Goal: Task Accomplishment & Management: Manage account settings

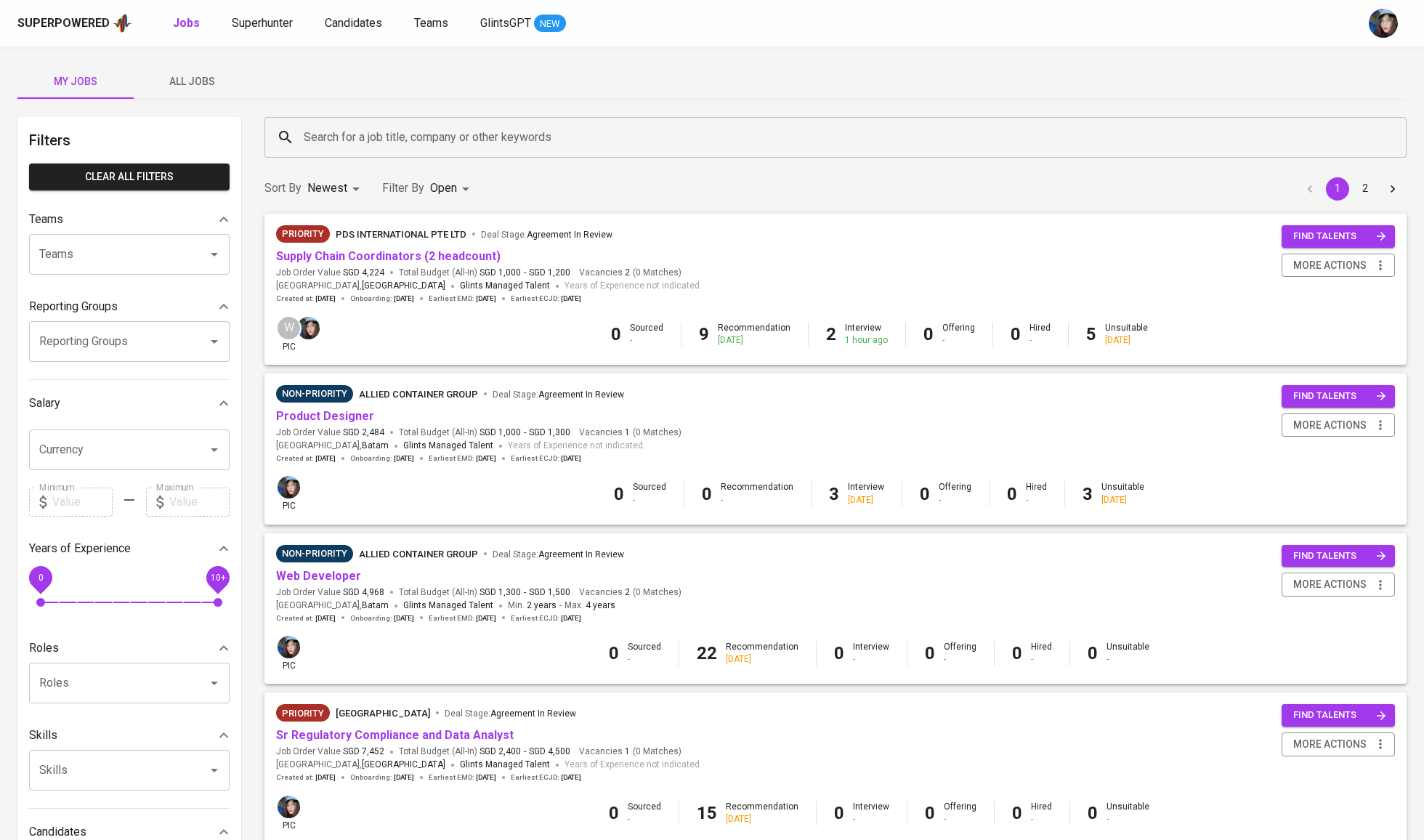
click at [179, 99] on div "My Jobs All Jobs" at bounding box center [712, 82] width 1389 height 36
click at [196, 80] on span "All Jobs" at bounding box center [191, 82] width 99 height 18
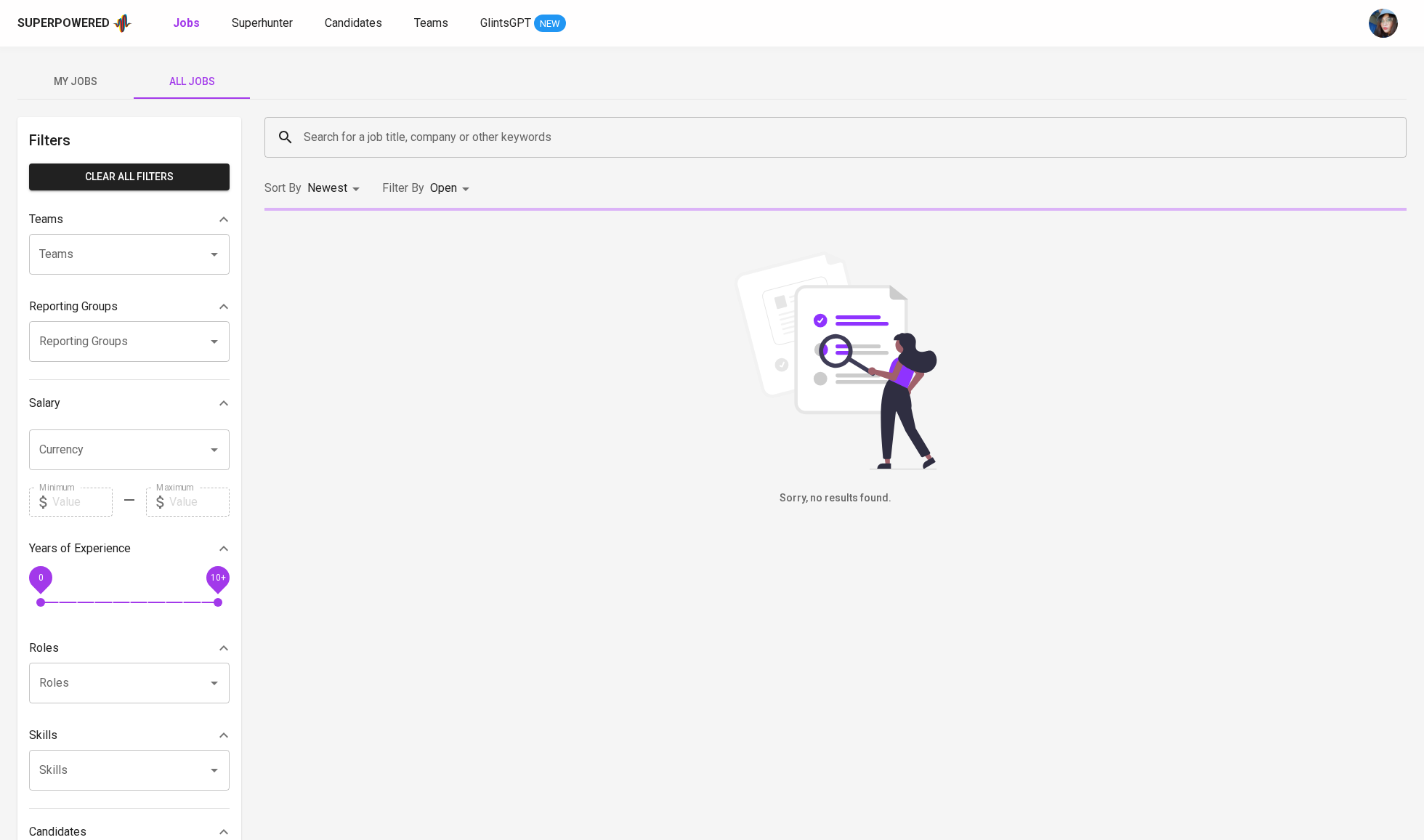
click at [443, 149] on input "Search for a job title, company or other keywords" at bounding box center [839, 137] width 1078 height 27
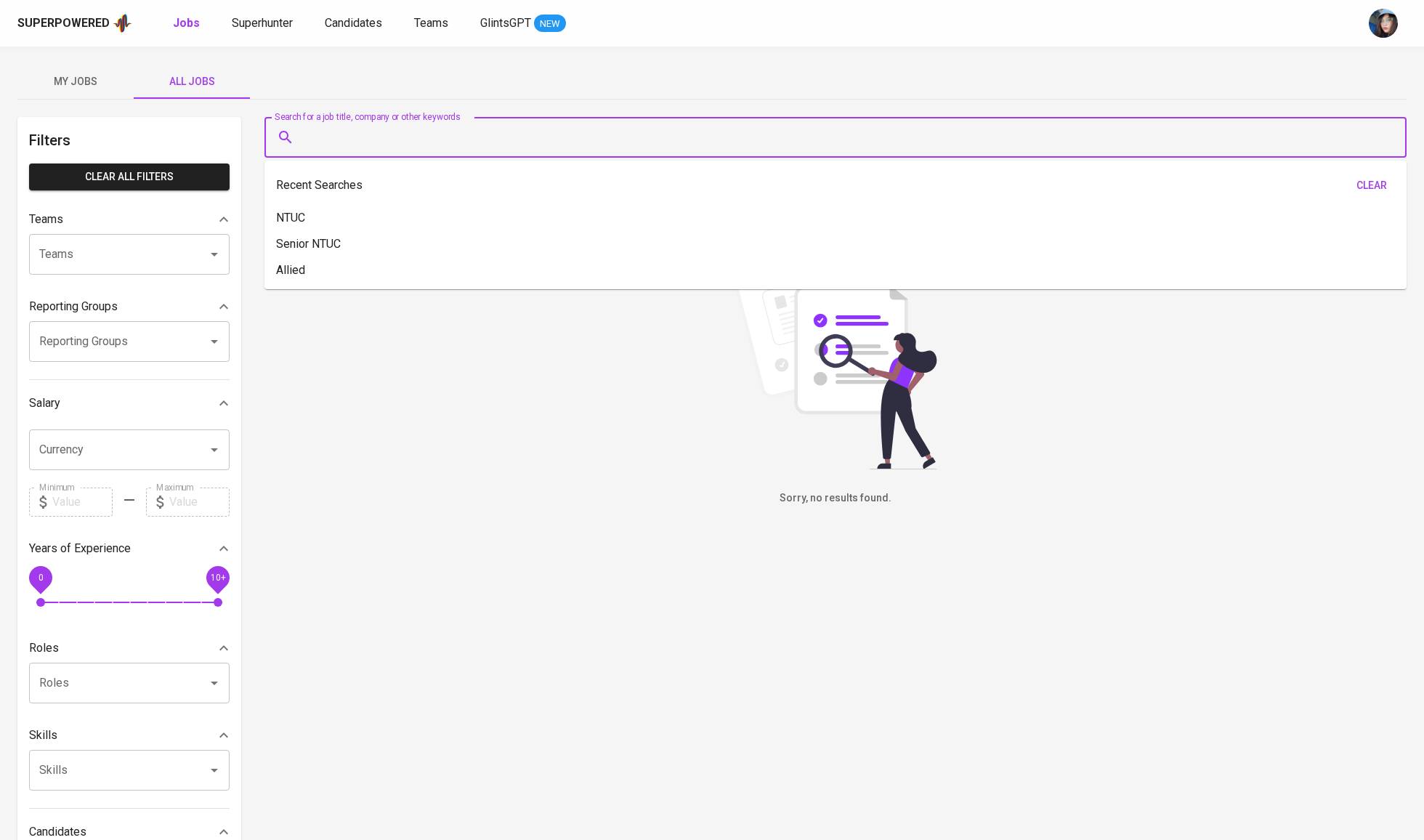
click at [443, 149] on input "Search for a job title, company or other keywords" at bounding box center [839, 137] width 1078 height 27
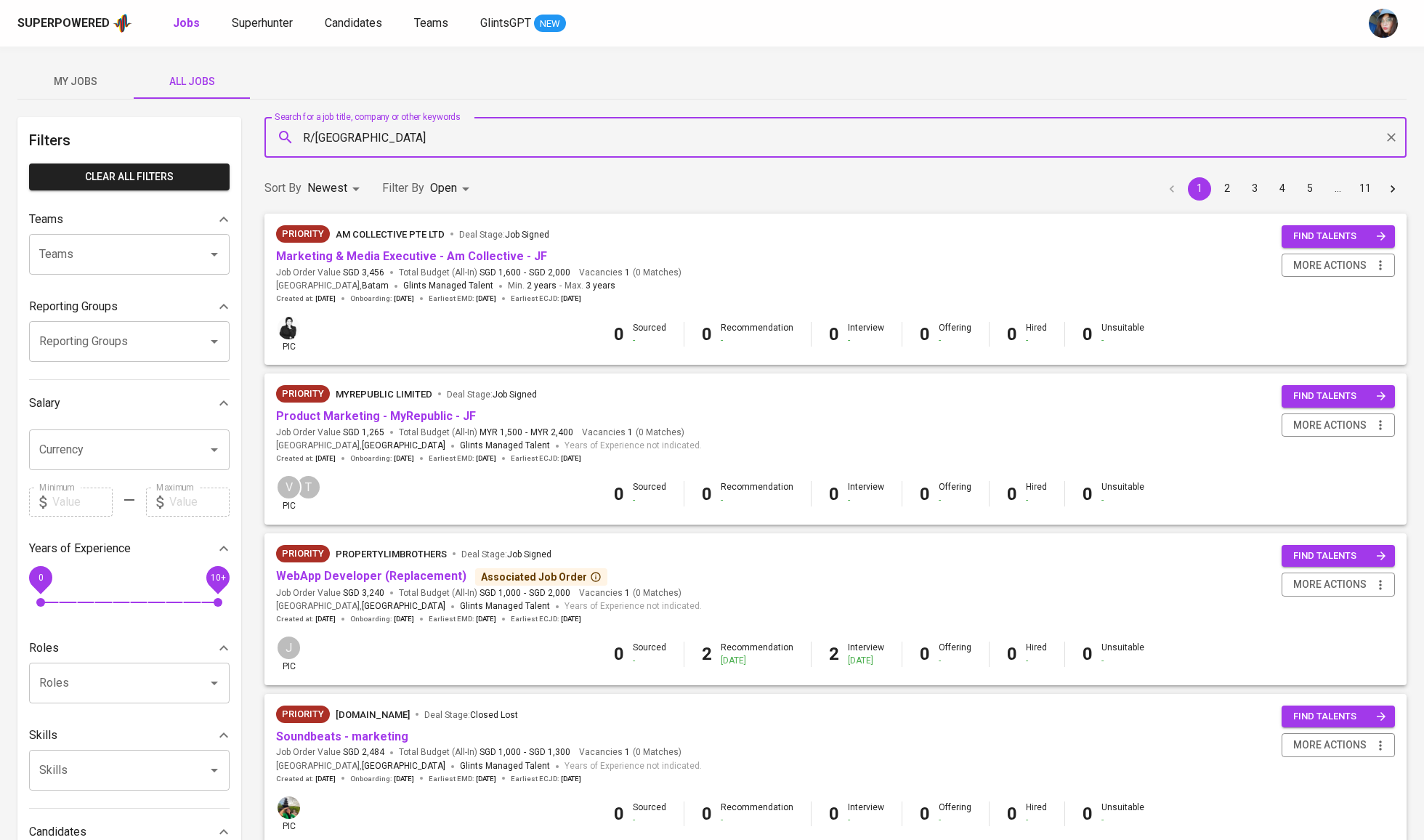
type input "R/[GEOGRAPHIC_DATA]"
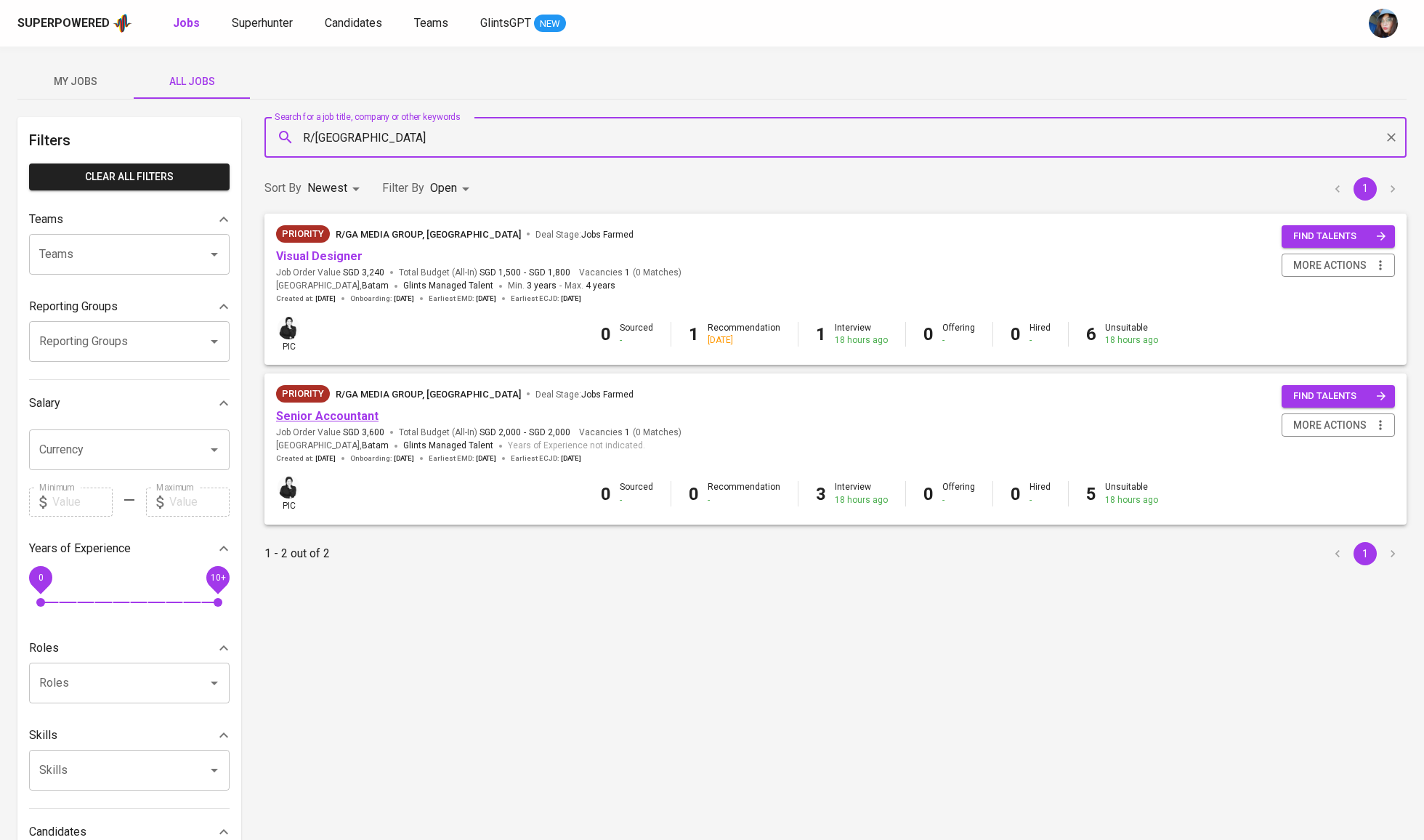
click at [341, 413] on link "Senior Accountant" at bounding box center [327, 416] width 103 height 14
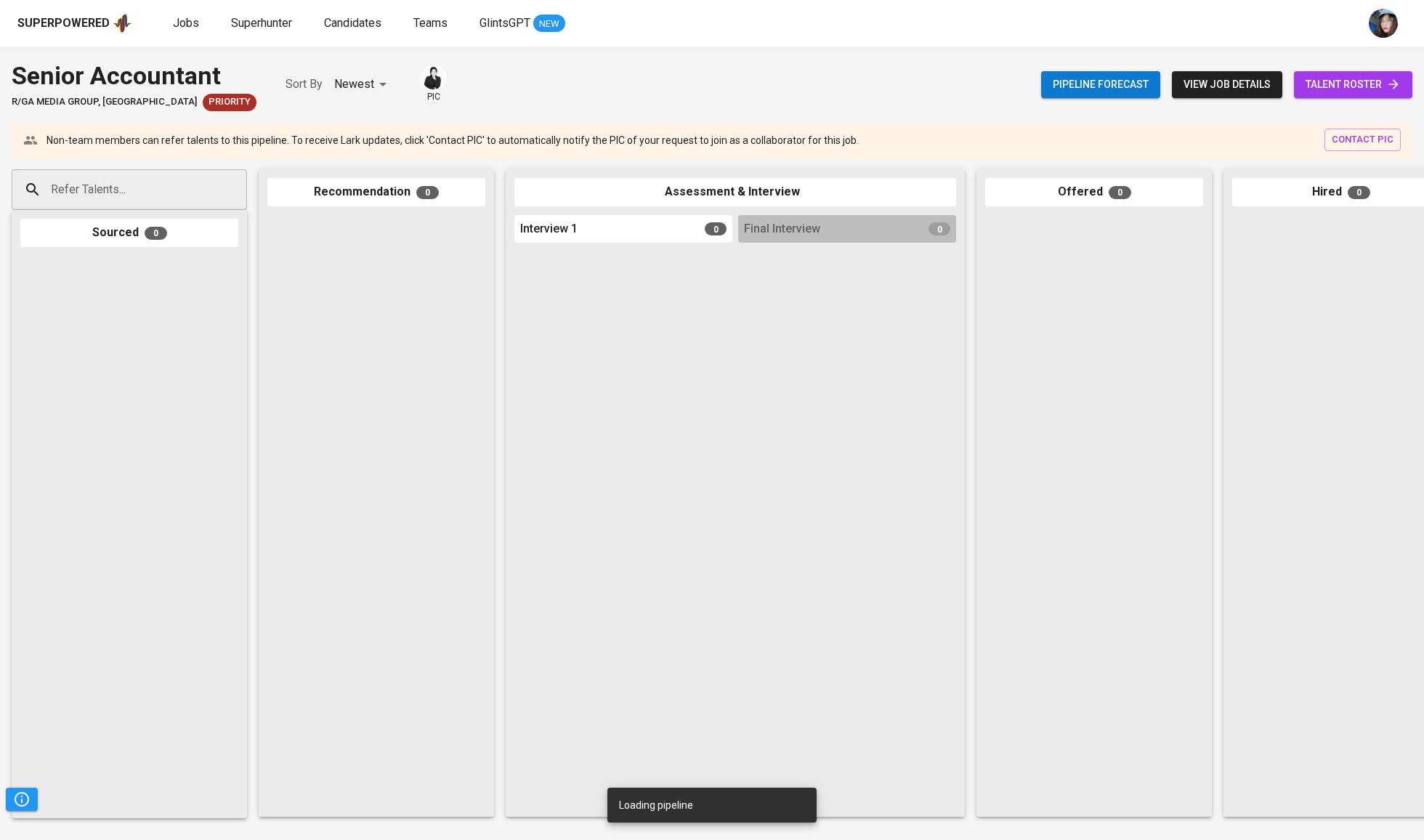
click at [1380, 89] on span "talent roster" at bounding box center [1354, 85] width 95 height 18
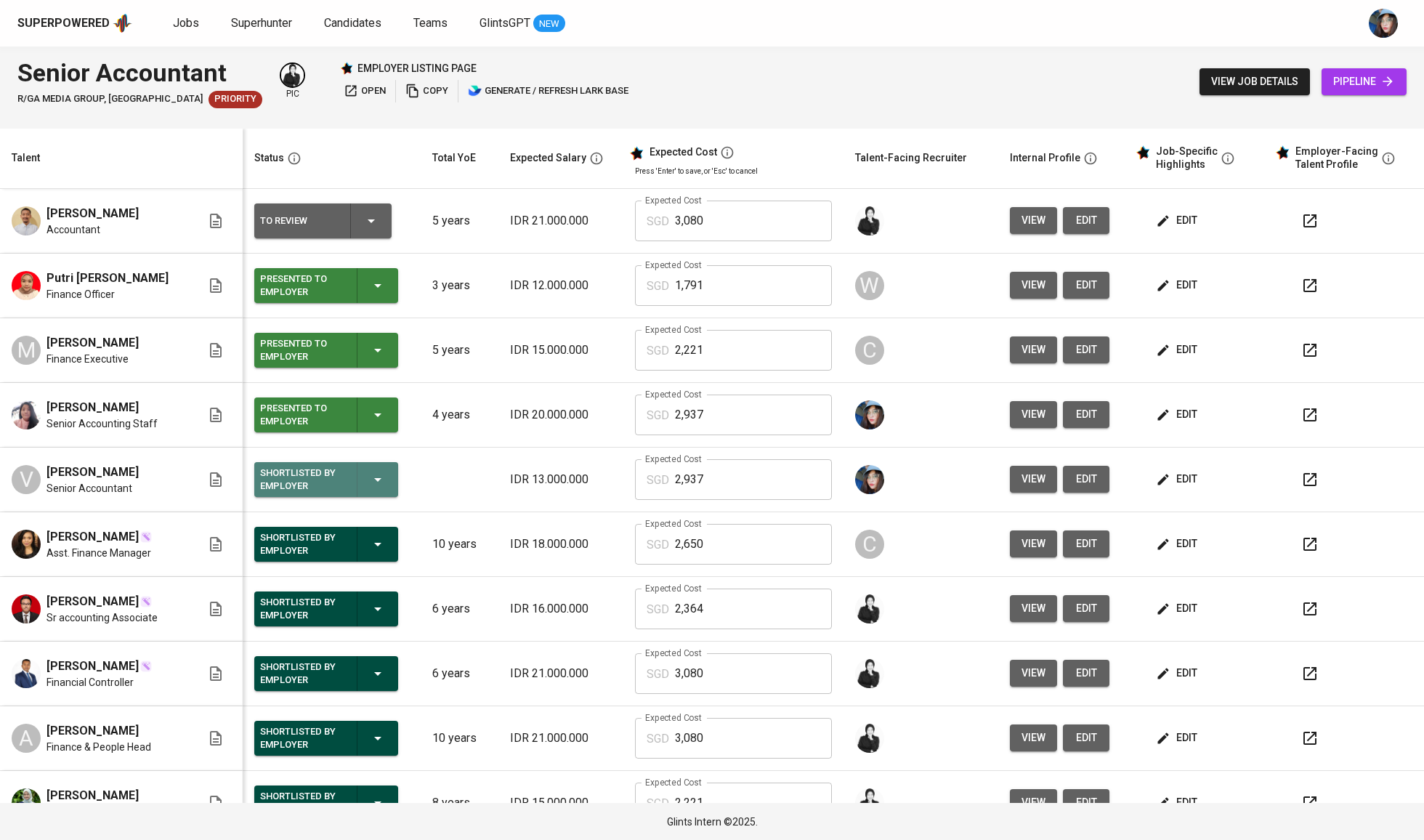
click at [378, 485] on icon "button" at bounding box center [378, 480] width 18 height 18
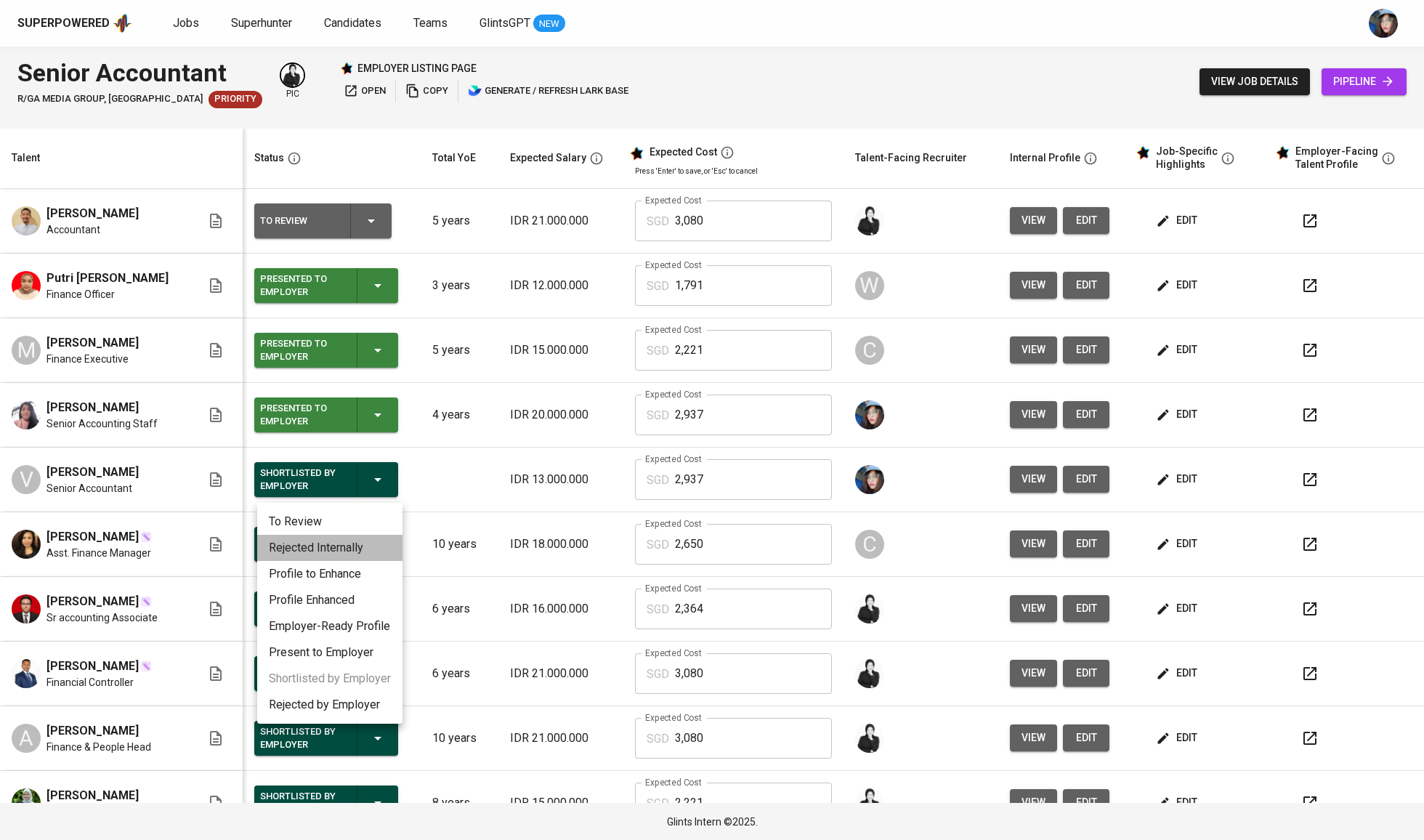
click at [350, 545] on li "Rejected Internally" at bounding box center [330, 548] width 145 height 26
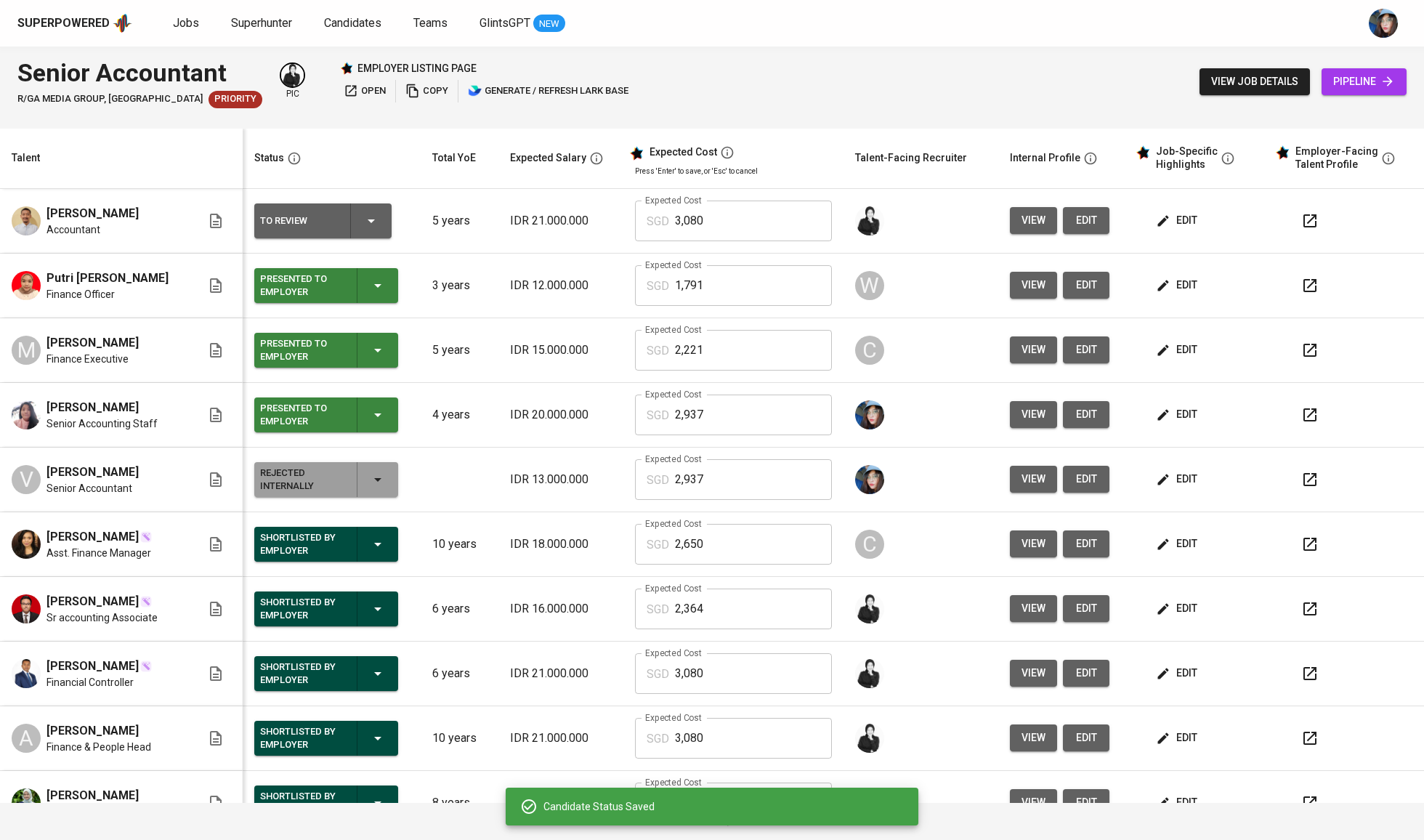
click at [1167, 423] on span "edit" at bounding box center [1178, 414] width 39 height 18
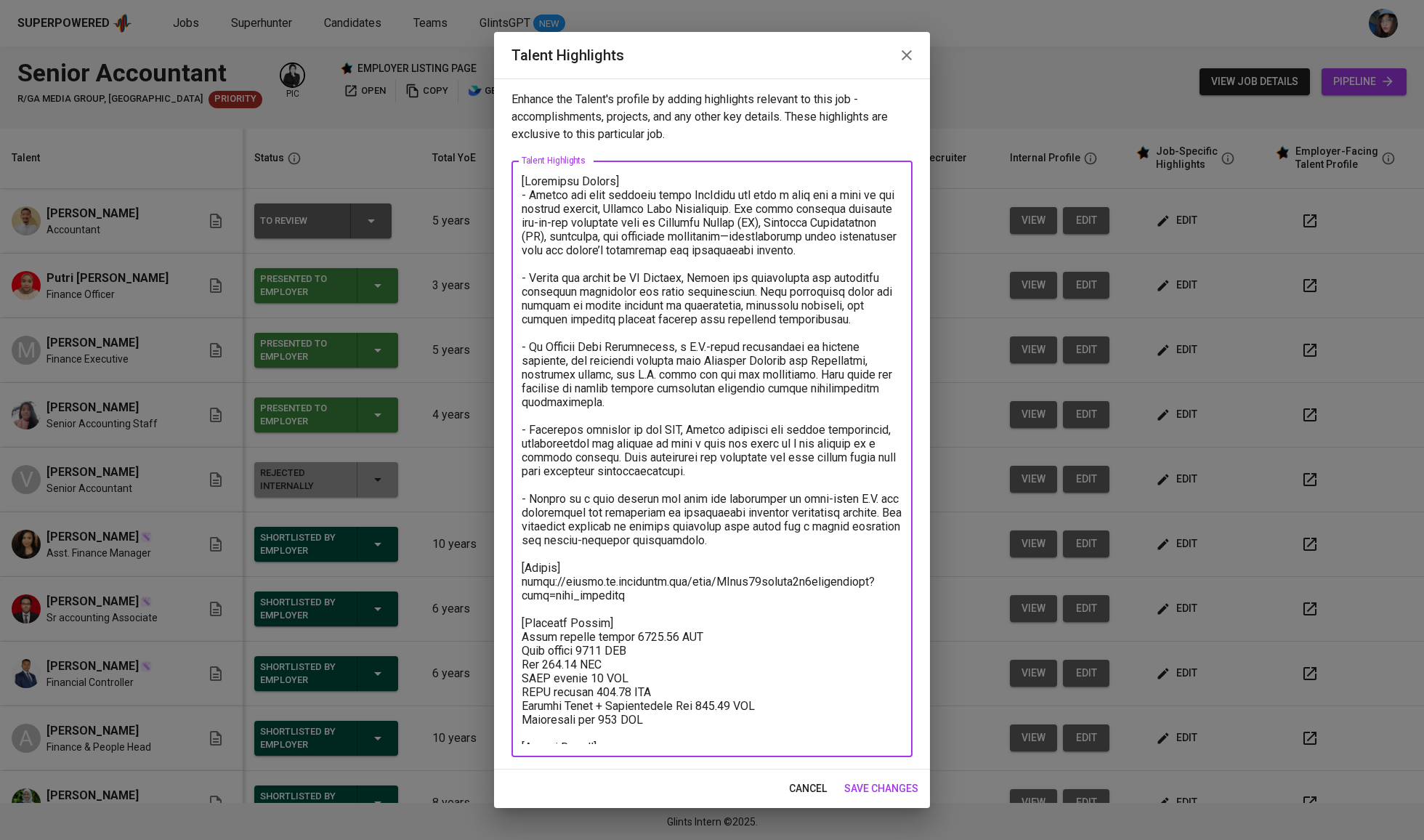
drag, startPoint x: 628, startPoint y: 574, endPoint x: 471, endPoint y: 562, distance: 157.5
click at [471, 562] on div "Talent Highlights Enhance the Talent's profile by adding highlights relevant to…" at bounding box center [712, 420] width 1424 height 840
